Goal: Task Accomplishment & Management: Use online tool/utility

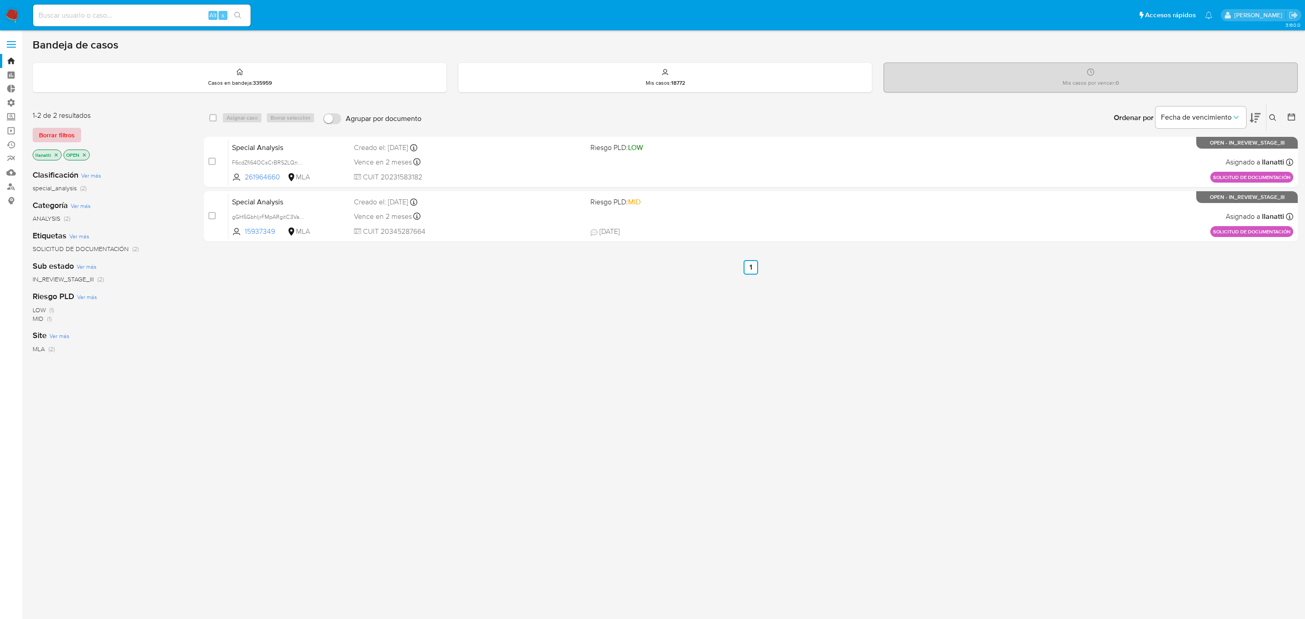
click at [48, 129] on span "Borrar filtros" at bounding box center [57, 135] width 36 height 13
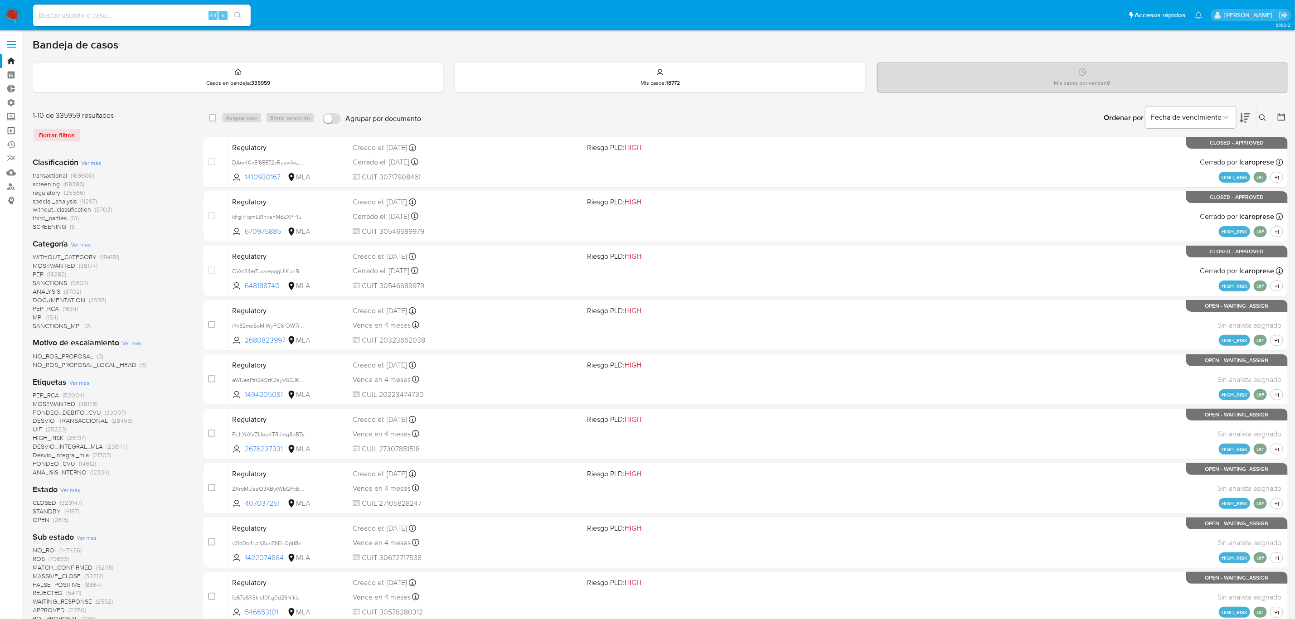
click at [8, 132] on link "Operaciones masivas" at bounding box center [54, 131] width 108 height 14
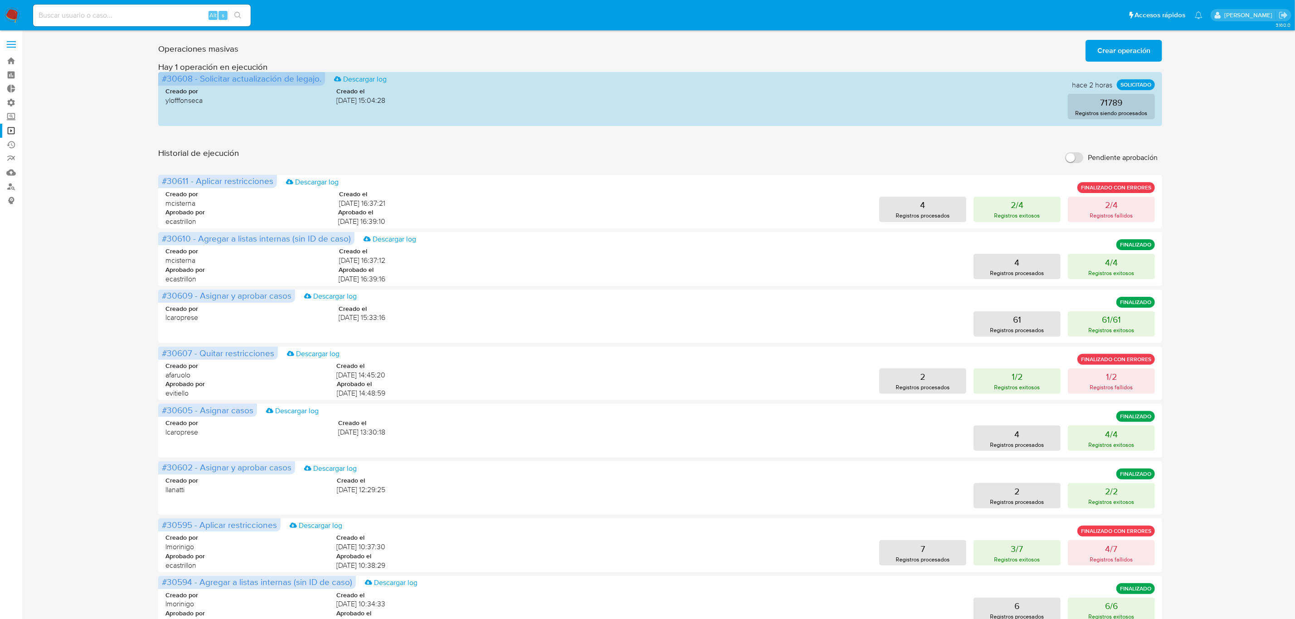
click at [1099, 46] on span "Crear operación" at bounding box center [1123, 51] width 53 height 20
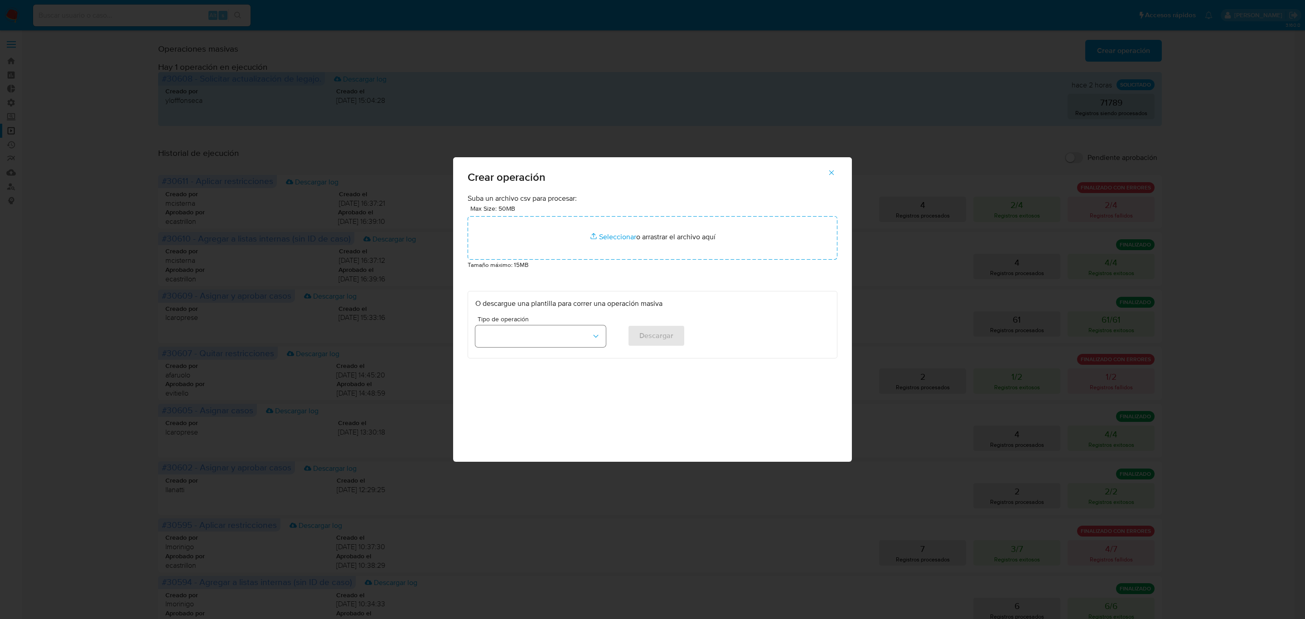
click at [547, 340] on button "button" at bounding box center [540, 336] width 131 height 22
click at [551, 423] on span "Eliminar de listas internas" at bounding box center [521, 419] width 80 height 9
click at [513, 336] on span "Eliminar de listas internas" at bounding box center [536, 336] width 111 height 9
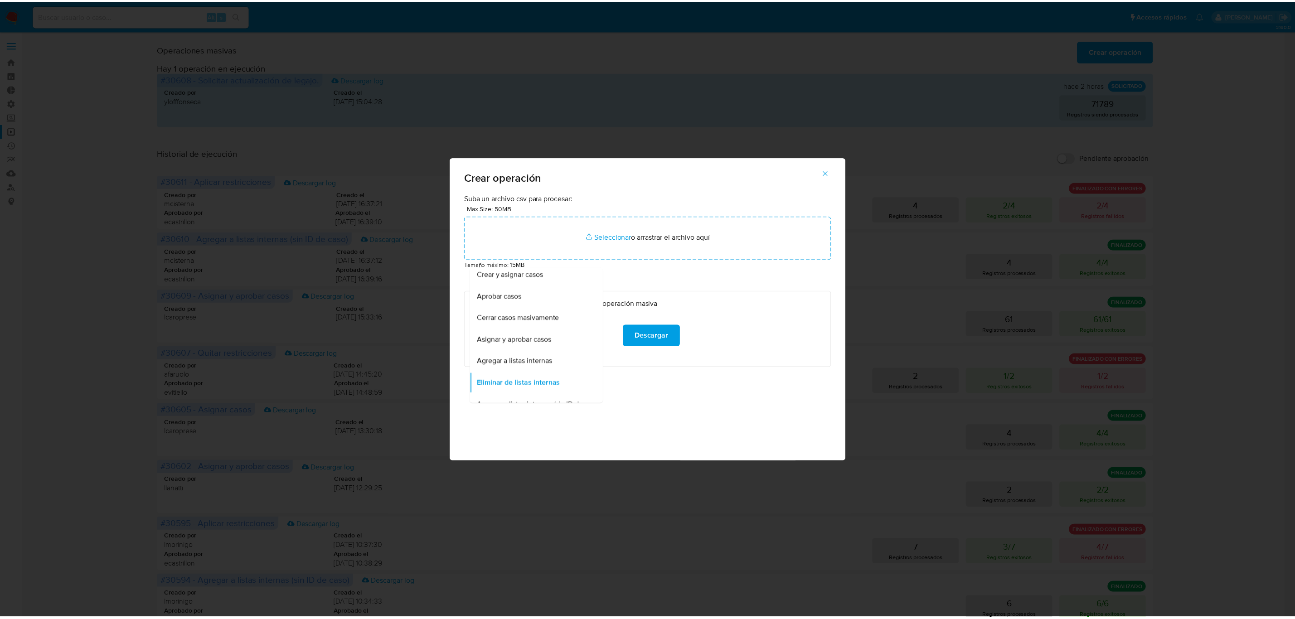
scroll to position [0, 0]
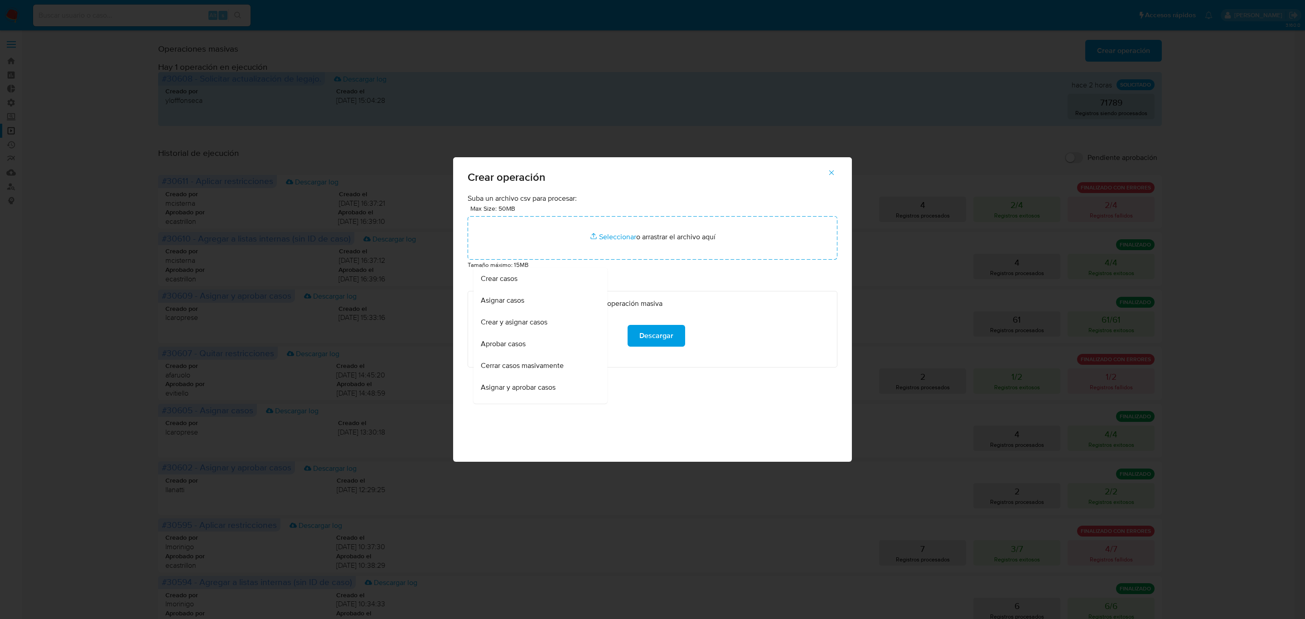
drag, startPoint x: 954, startPoint y: 491, endPoint x: 944, endPoint y: 486, distance: 10.7
click at [954, 491] on div "Crear operación Suba un archivo csv para procesar: Max Size: 50MB Seleccionar a…" at bounding box center [652, 309] width 1305 height 619
click at [805, 40] on div "Crear operación Suba un archivo csv para procesar: Max Size: 50MB Seleccionar a…" at bounding box center [652, 309] width 1305 height 619
click at [828, 174] on icon "button" at bounding box center [832, 173] width 8 height 8
